Goal: Find specific page/section: Find specific page/section

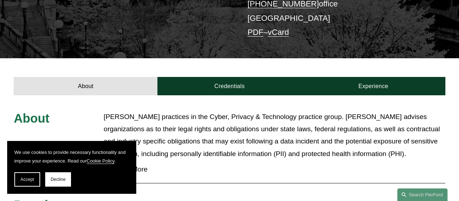
scroll to position [176, 0]
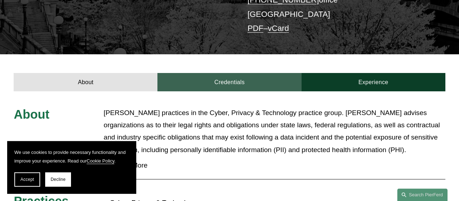
click at [242, 73] on link "Credentials" at bounding box center [229, 82] width 144 height 19
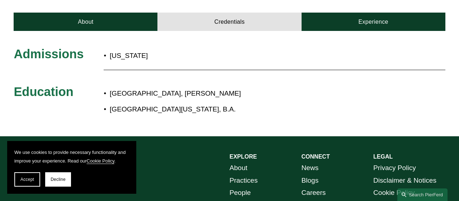
scroll to position [193, 0]
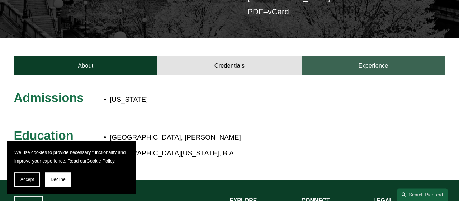
click at [355, 56] on link "Experience" at bounding box center [374, 65] width 144 height 19
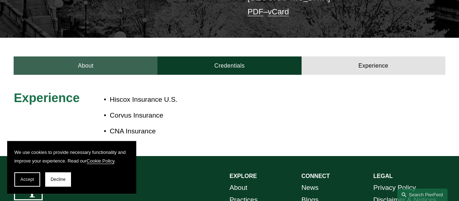
click at [90, 56] on link "About" at bounding box center [86, 65] width 144 height 19
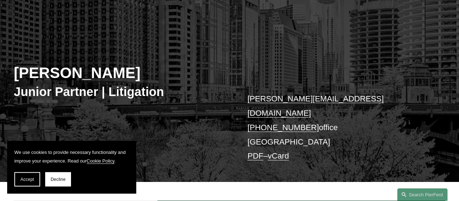
scroll to position [0, 0]
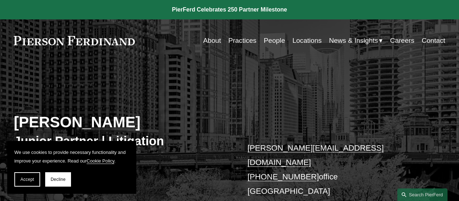
click at [264, 38] on link "People" at bounding box center [274, 41] width 21 height 14
